Goal: Check status: Check status

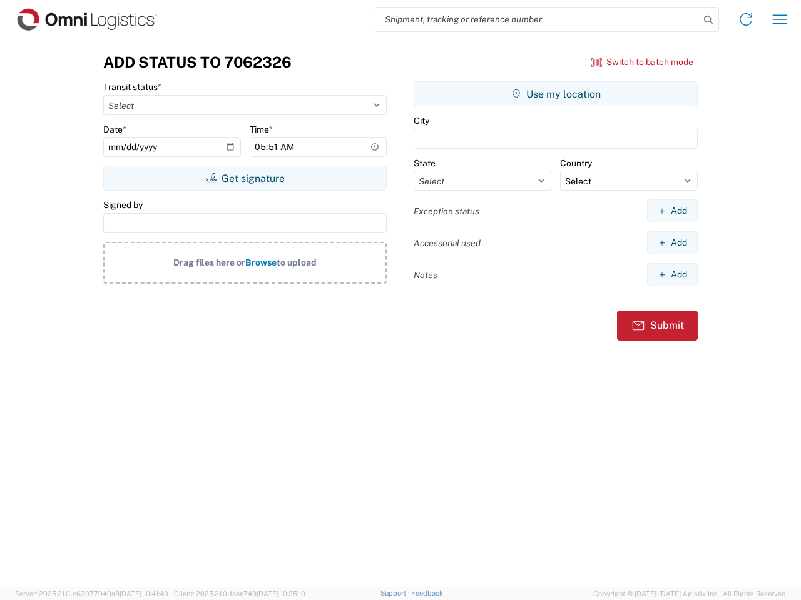
click at [537, 19] on input "search" at bounding box center [537, 20] width 324 height 24
click at [708, 20] on icon at bounding box center [708, 20] width 18 height 18
click at [746, 19] on icon at bounding box center [746, 19] width 20 height 20
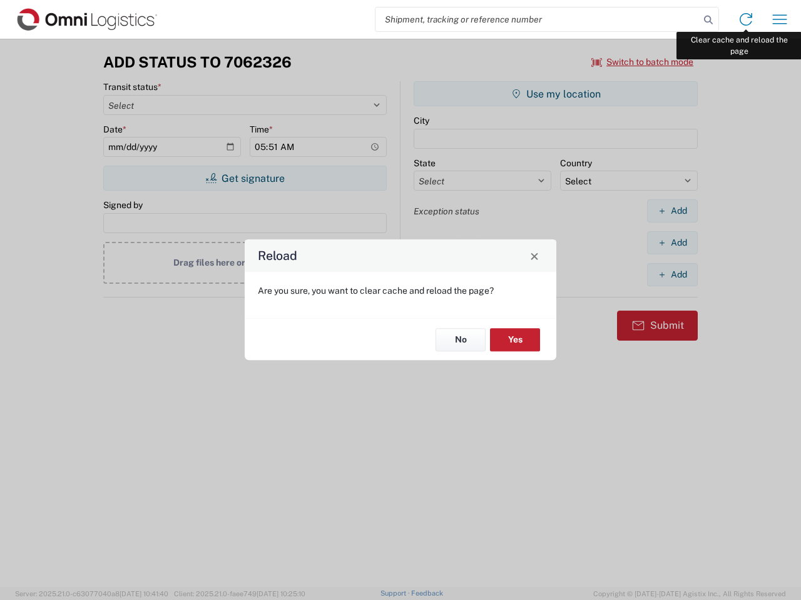
click at [779, 19] on div "Reload Are you sure, you want to clear cache and reload the page? No Yes" at bounding box center [400, 300] width 801 height 600
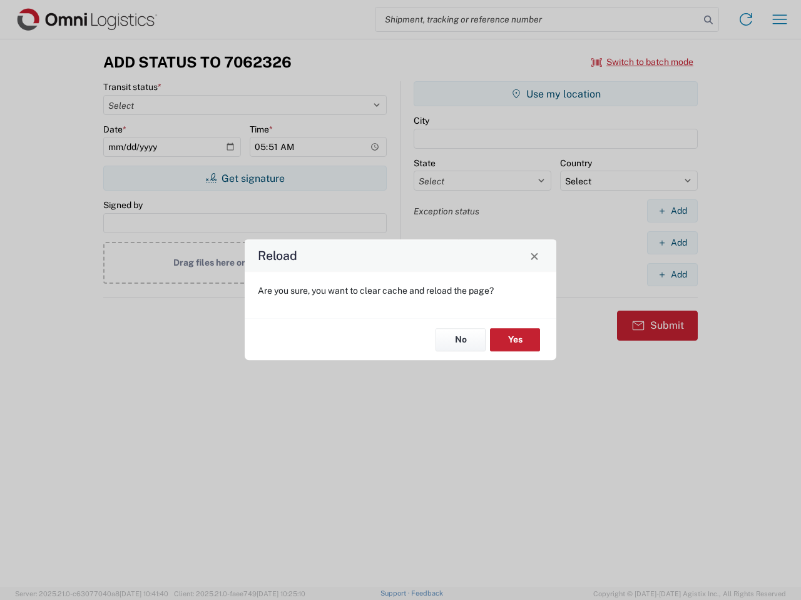
click at [642, 62] on div "Reload Are you sure, you want to clear cache and reload the page? No Yes" at bounding box center [400, 300] width 801 height 600
click at [245, 178] on div "Reload Are you sure, you want to clear cache and reload the page? No Yes" at bounding box center [400, 300] width 801 height 600
click at [555, 94] on div "Reload Are you sure, you want to clear cache and reload the page? No Yes" at bounding box center [400, 300] width 801 height 600
click at [672, 211] on div "Reload Are you sure, you want to clear cache and reload the page? No Yes" at bounding box center [400, 300] width 801 height 600
click at [672, 243] on div "Reload Are you sure, you want to clear cache and reload the page? No Yes" at bounding box center [400, 300] width 801 height 600
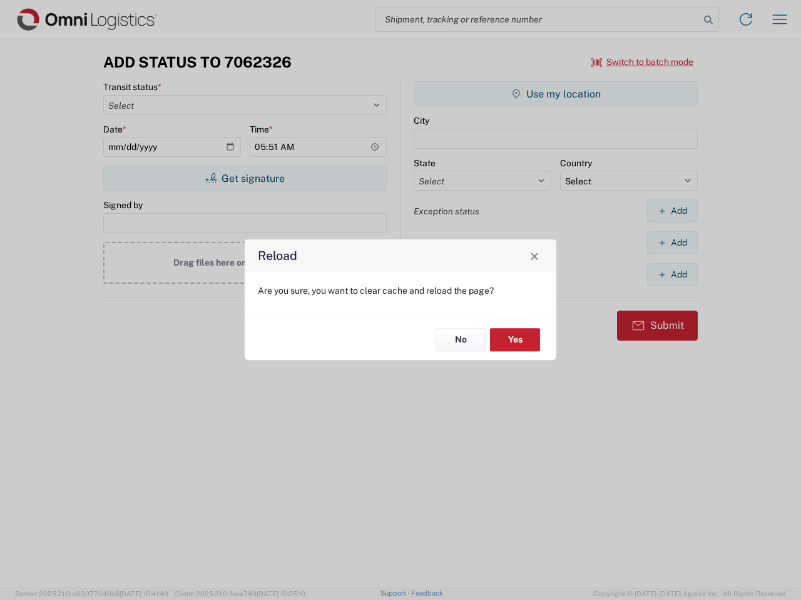
click at [672, 275] on div "Reload Are you sure, you want to clear cache and reload the page? No Yes" at bounding box center [400, 300] width 801 height 600
